Goal: Task Accomplishment & Management: Manage account settings

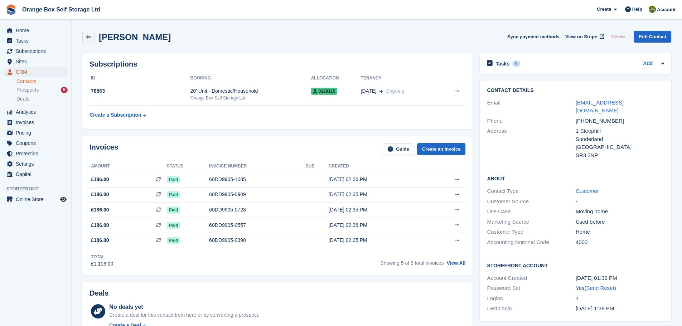
click at [38, 71] on span "CRM" at bounding box center [37, 72] width 43 height 10
click at [38, 129] on span "Pricing" at bounding box center [37, 133] width 43 height 10
click at [41, 123] on span "Invoices" at bounding box center [37, 122] width 43 height 10
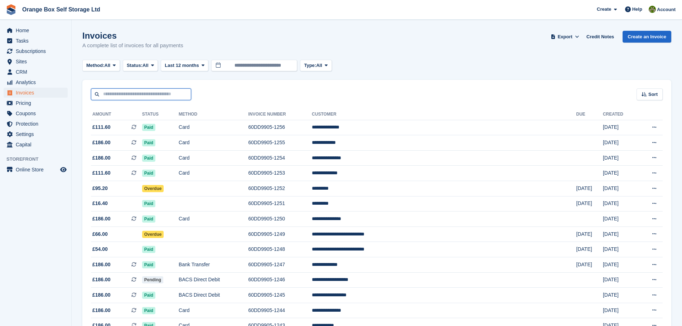
click at [171, 97] on input "text" at bounding box center [141, 94] width 100 height 12
type input "**"
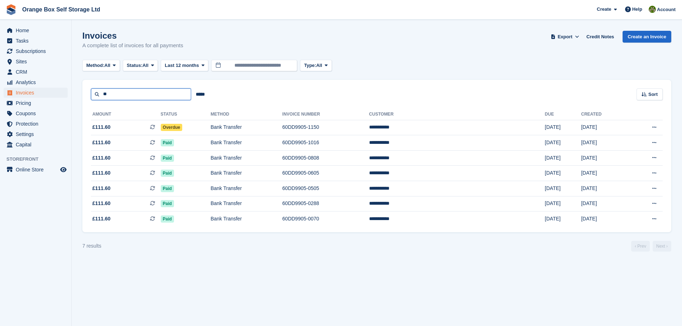
click at [134, 93] on input "**" at bounding box center [141, 94] width 100 height 12
type input "***"
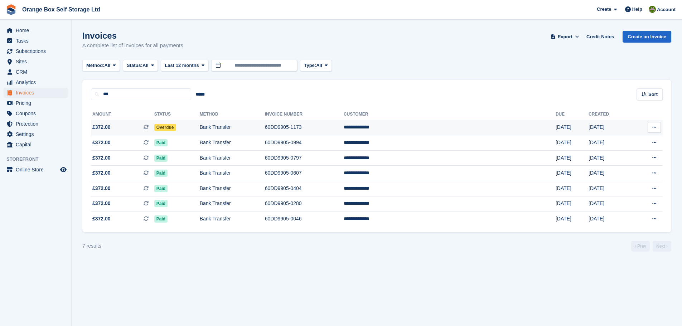
click at [344, 127] on td "60DD9905-1173" at bounding box center [304, 127] width 79 height 15
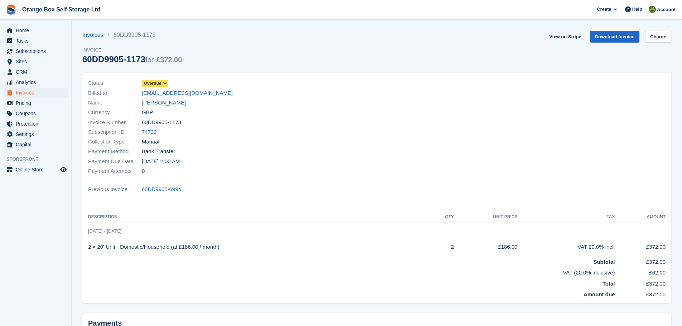
click at [152, 81] on span "Overdue" at bounding box center [153, 83] width 18 height 6
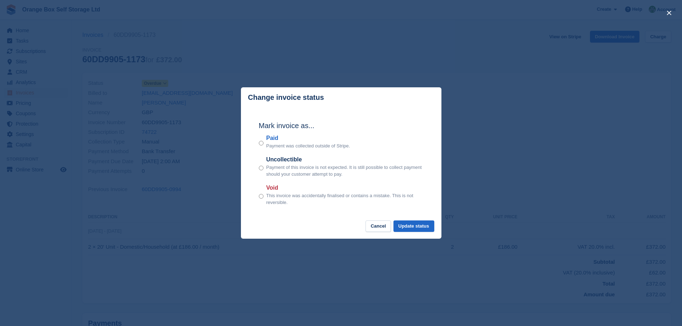
click at [269, 136] on label "Paid" at bounding box center [308, 138] width 84 height 9
click at [416, 227] on button "Update status" at bounding box center [413, 226] width 41 height 12
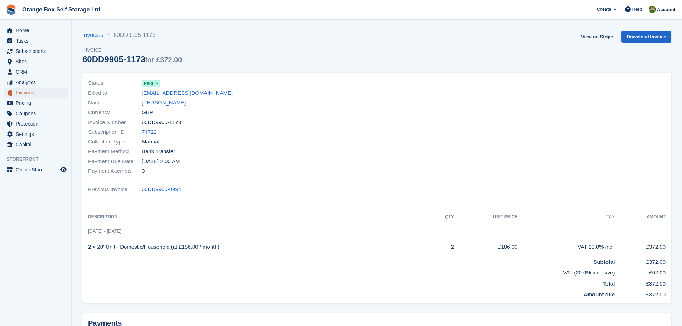
click at [33, 89] on span "Invoices" at bounding box center [37, 93] width 43 height 10
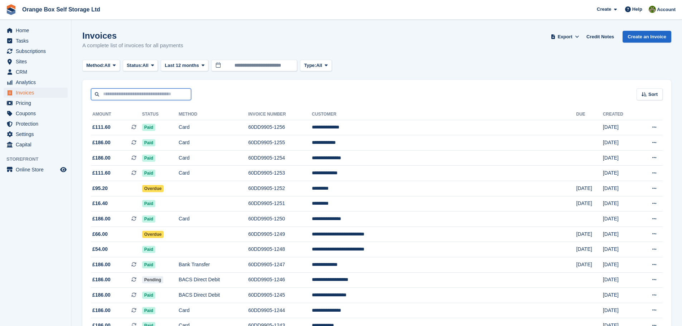
click at [165, 94] on input "text" at bounding box center [141, 94] width 100 height 12
type input "*****"
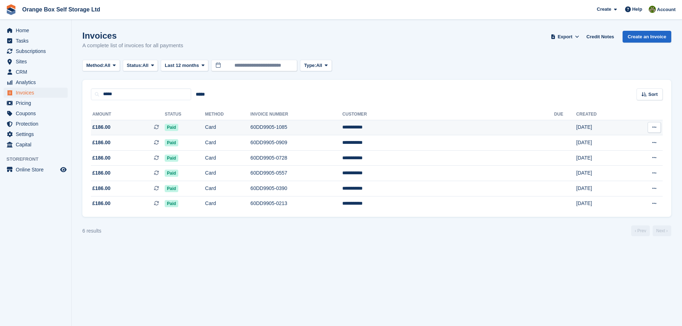
click at [247, 134] on td "Card" at bounding box center [227, 127] width 45 height 15
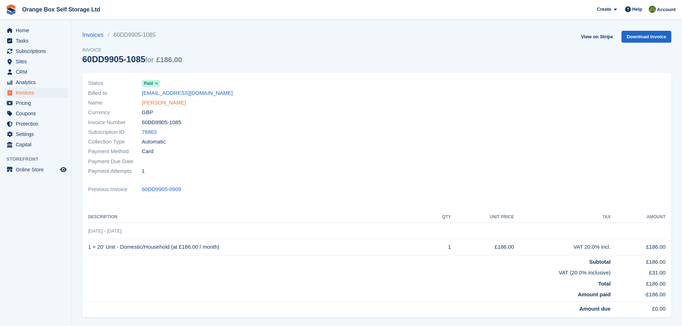
click at [156, 101] on link "Jason Siron" at bounding box center [164, 103] width 44 height 8
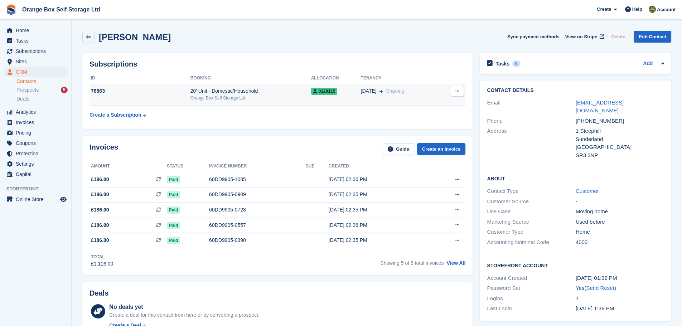
click at [418, 94] on div "25 Mar Ongoing" at bounding box center [400, 91] width 78 height 8
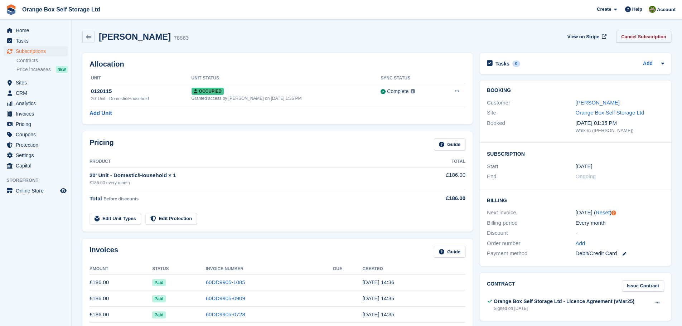
click at [647, 36] on link "Cancel Subscription" at bounding box center [643, 37] width 55 height 12
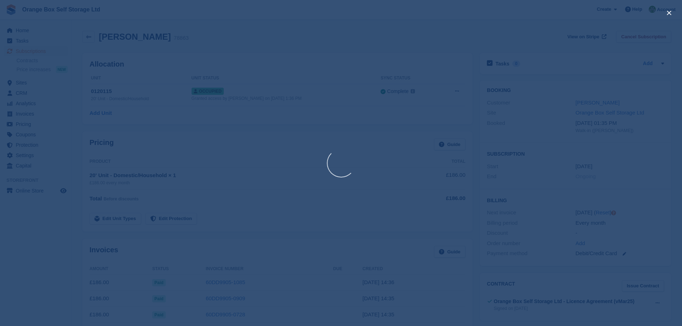
click at [647, 35] on div at bounding box center [341, 163] width 682 height 326
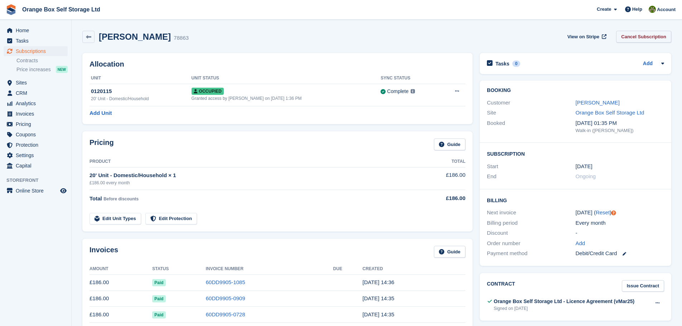
click at [648, 34] on link "Cancel Subscription" at bounding box center [643, 37] width 55 height 12
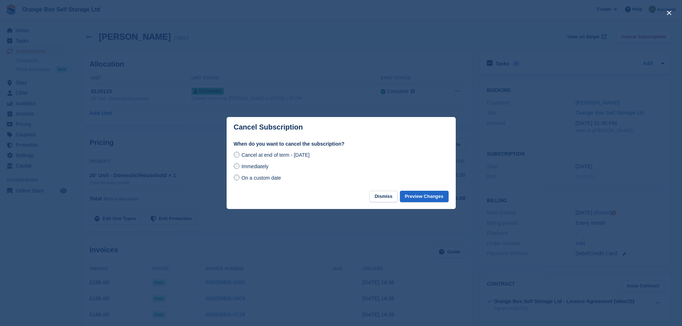
click at [264, 169] on span "Immediately" at bounding box center [254, 167] width 27 height 6
click at [436, 197] on button "Preview Changes" at bounding box center [424, 197] width 49 height 12
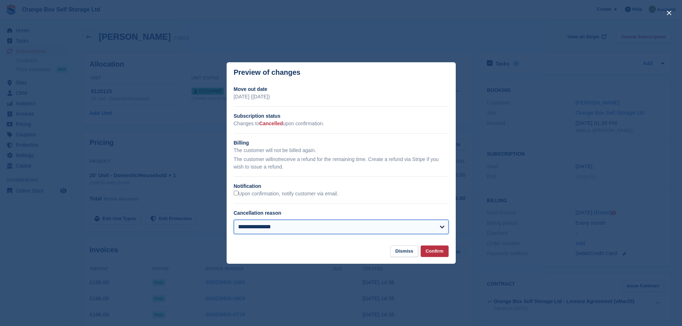
click at [317, 226] on select "**********" at bounding box center [341, 227] width 215 height 14
select select "**********"
click at [234, 220] on select "**********" at bounding box center [341, 227] width 215 height 14
click at [433, 252] on button "Confirm" at bounding box center [435, 252] width 28 height 12
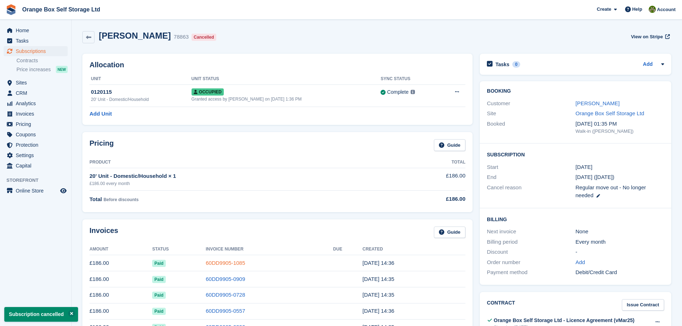
click at [228, 263] on link "60DD9905-1085" at bounding box center [225, 263] width 39 height 6
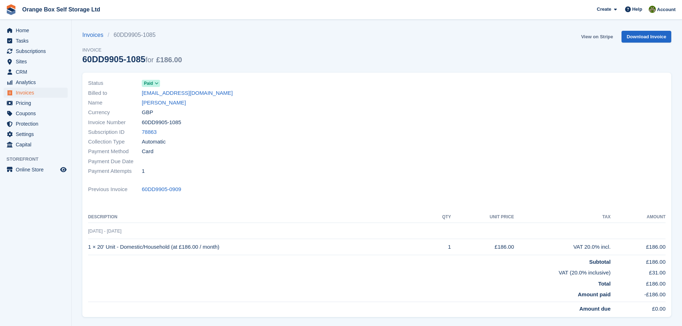
click at [602, 39] on link "View on Stripe" at bounding box center [597, 37] width 38 height 12
click at [162, 102] on link "Jason Siron" at bounding box center [164, 103] width 44 height 8
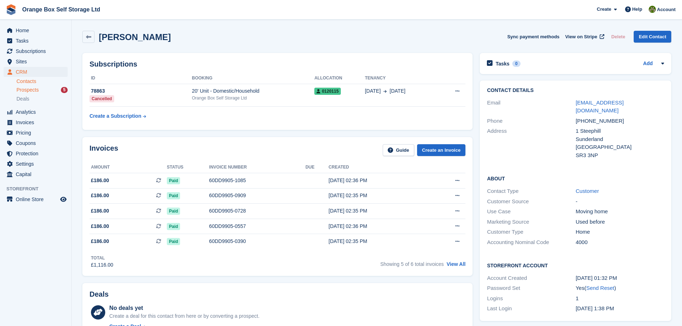
click at [33, 92] on span "Prospects" at bounding box center [27, 90] width 22 height 7
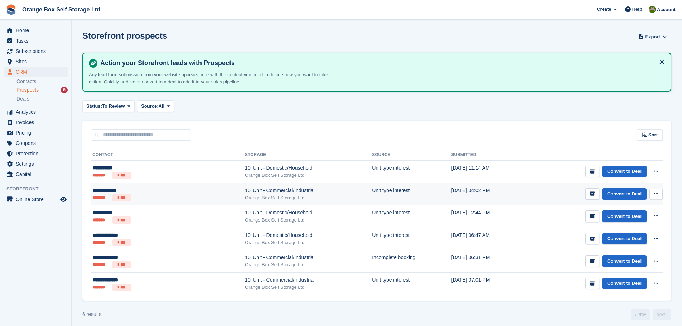
click at [245, 197] on div "Orange Box Self Storage Ltd" at bounding box center [308, 197] width 127 height 7
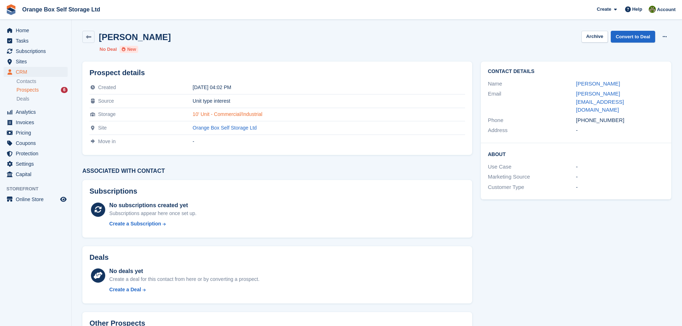
click at [239, 117] on link "10' Unit - Commercial/Industrial" at bounding box center [228, 114] width 70 height 6
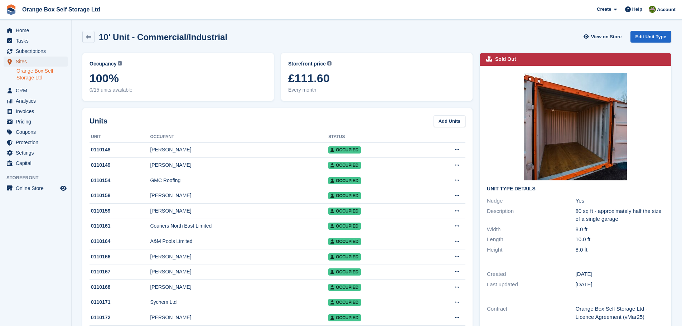
click at [35, 62] on span "Sites" at bounding box center [37, 62] width 43 height 10
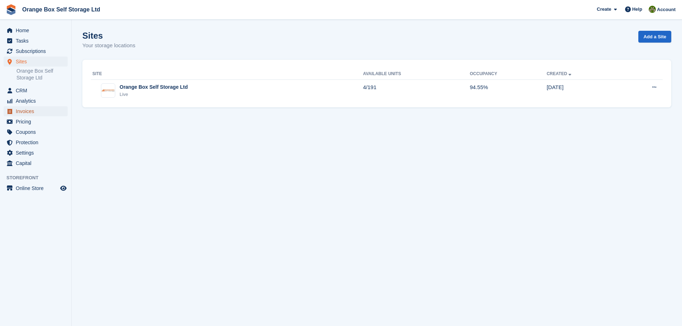
click at [47, 109] on span "Invoices" at bounding box center [37, 111] width 43 height 10
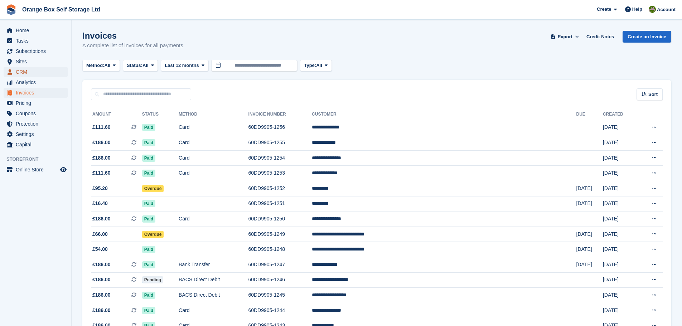
click at [36, 77] on span "CRM" at bounding box center [37, 72] width 43 height 10
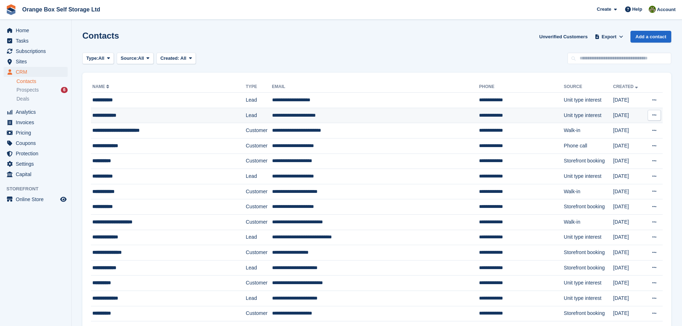
click at [135, 113] on div "**********" at bounding box center [155, 116] width 127 height 8
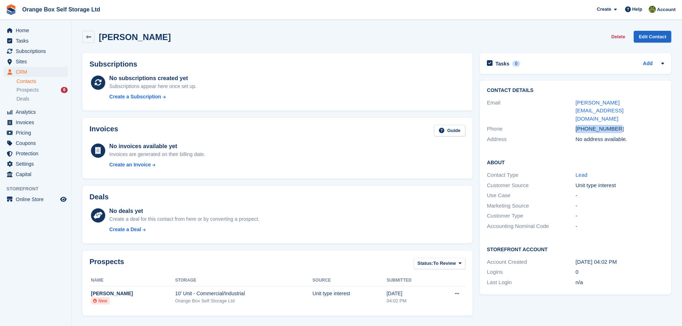
drag, startPoint x: 622, startPoint y: 111, endPoint x: 571, endPoint y: 113, distance: 50.5
click at [571, 124] on div "Phone [PHONE_NUMBER]" at bounding box center [575, 129] width 177 height 10
copy div "[PHONE_NUMBER]"
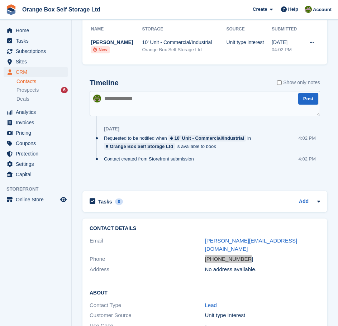
scroll to position [137, 0]
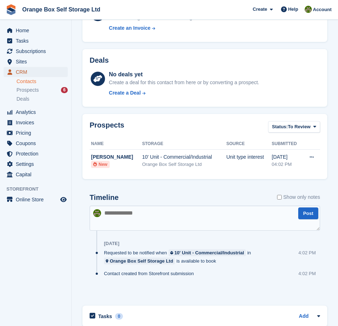
click at [40, 72] on span "CRM" at bounding box center [37, 72] width 43 height 10
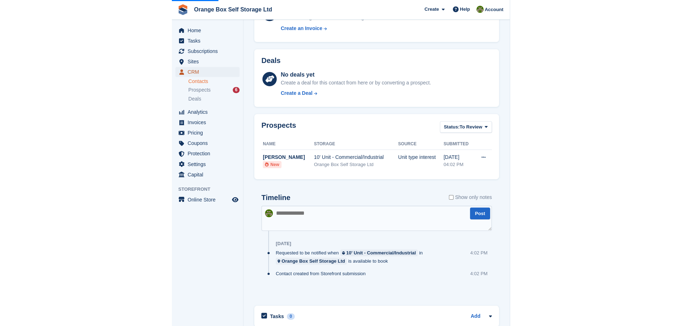
scroll to position [111, 0]
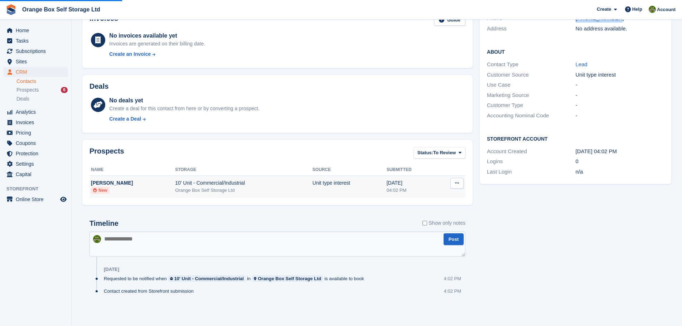
click at [461, 182] on button at bounding box center [456, 183] width 13 height 11
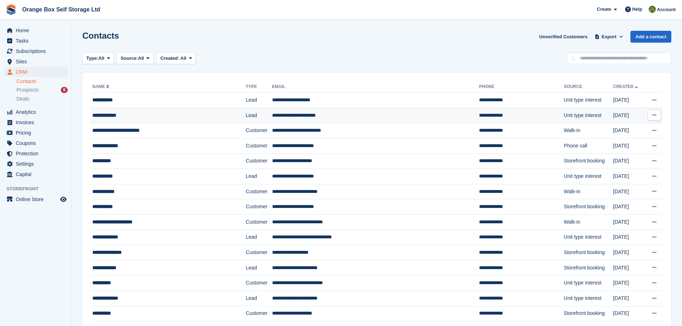
click at [119, 117] on div "**********" at bounding box center [155, 116] width 127 height 8
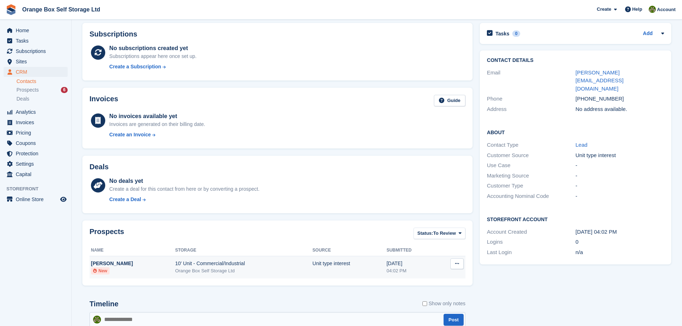
scroll to position [72, 0]
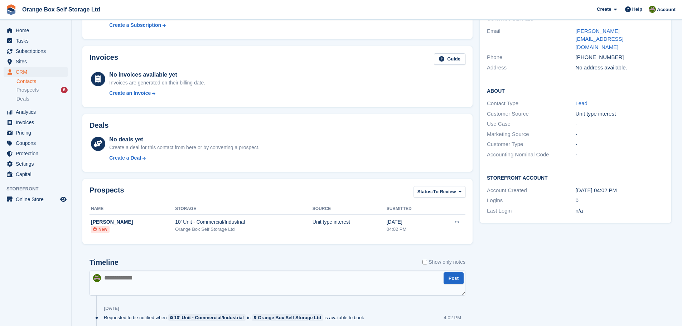
drag, startPoint x: 223, startPoint y: 224, endPoint x: 241, endPoint y: 253, distance: 35.1
click at [226, 253] on div "Timeline Show only notes Post [DATE] Requested to be notified when 10' Unit - C…" at bounding box center [277, 303] width 390 height 104
click at [458, 223] on icon at bounding box center [457, 222] width 4 height 5
click at [499, 223] on div "Tasks 0 Add No tasks related to [PERSON_NAME] Contact Details Email [PERSON_NAM…" at bounding box center [575, 168] width 199 height 381
click at [398, 223] on div "[DATE]" at bounding box center [411, 222] width 49 height 8
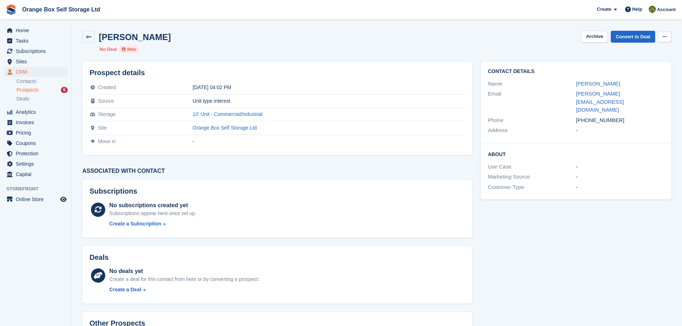
click at [665, 34] on button at bounding box center [664, 36] width 13 height 11
click at [530, 163] on div "Use Case" at bounding box center [532, 167] width 88 height 8
drag, startPoint x: 241, startPoint y: 117, endPoint x: 189, endPoint y: 150, distance: 62.0
click at [189, 150] on div "Prospect details Created 21 Sep 2025, 04:02 PM Source Unit type interest Storag…" at bounding box center [277, 108] width 390 height 93
click at [183, 142] on div "Move in" at bounding box center [140, 142] width 103 height 6
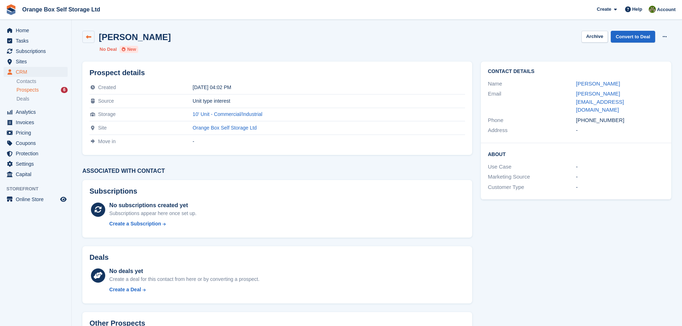
click at [86, 37] on icon at bounding box center [88, 36] width 5 height 5
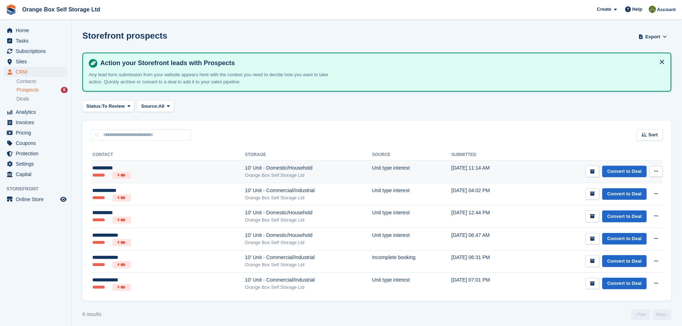
click at [151, 173] on ul "******* ***" at bounding box center [133, 175] width 83 height 7
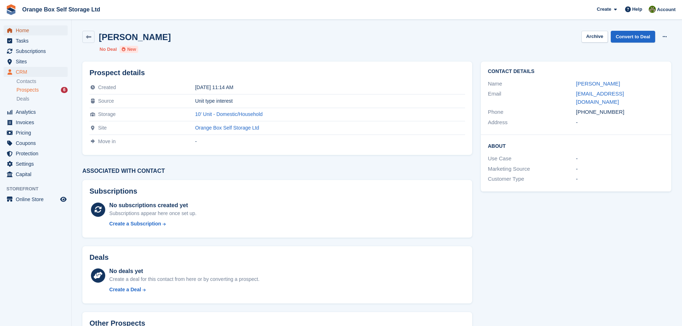
click at [35, 28] on span "Home" at bounding box center [37, 30] width 43 height 10
